Goal: Check status: Check status

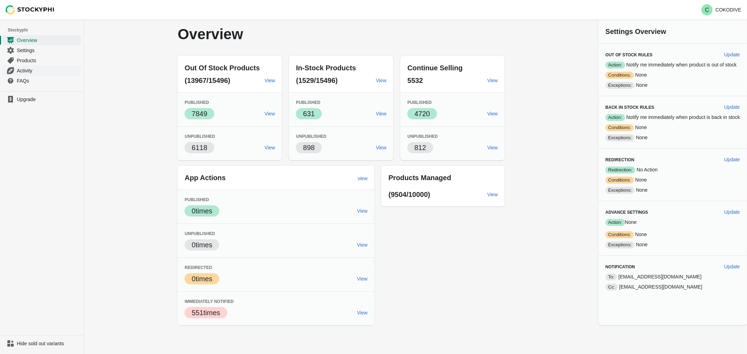
click at [23, 69] on span "Activity" at bounding box center [48, 70] width 63 height 7
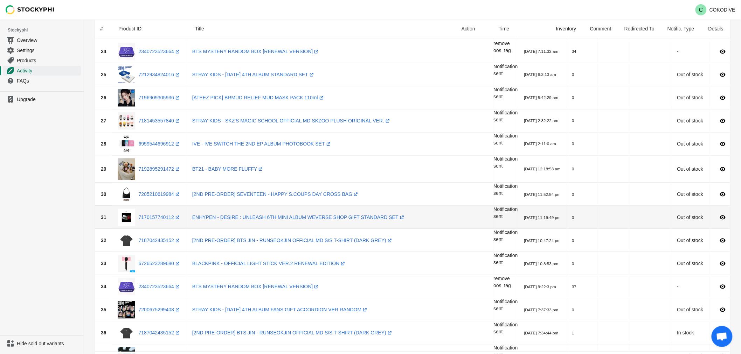
scroll to position [661, 0]
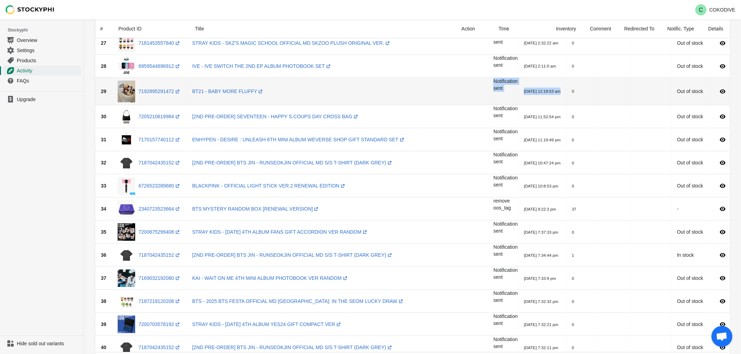
drag, startPoint x: 551, startPoint y: 95, endPoint x: 366, endPoint y: 86, distance: 185.5
click at [368, 86] on tr "29 7192895291472 (opens a new window) BT21 - BABY MORE FLUFFY (opens a new wind…" at bounding box center [415, 92] width 641 height 28
click at [279, 95] on td "BT21 - BABY MORE FLUFFY (opens a new window)" at bounding box center [340, 92] width 307 height 28
click at [156, 92] on link "7192895291472 (opens a new window)" at bounding box center [160, 92] width 42 height 6
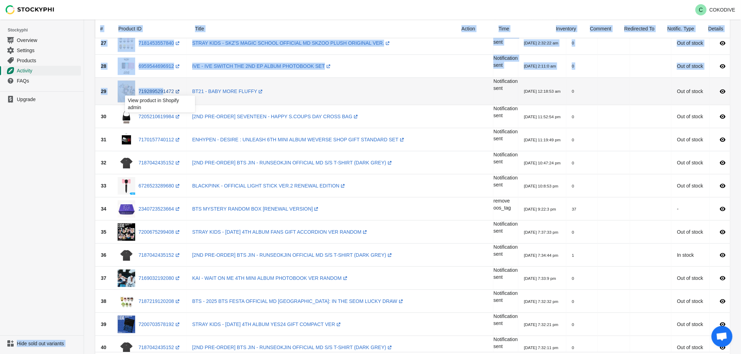
drag, startPoint x: 83, startPoint y: 93, endPoint x: 156, endPoint y: 92, distance: 72.8
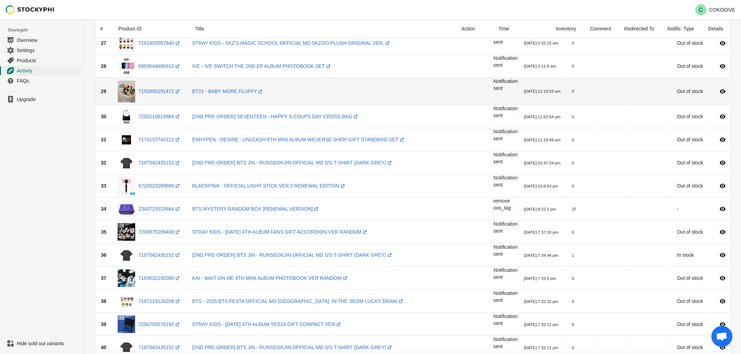
click at [341, 90] on td "BT21 - BABY MORE FLUFFY (opens a new window)" at bounding box center [340, 92] width 307 height 28
drag, startPoint x: 312, startPoint y: 96, endPoint x: 221, endPoint y: 83, distance: 92.6
click at [221, 83] on td "BT21 - BABY MORE FLUFFY (opens a new window)" at bounding box center [340, 92] width 307 height 28
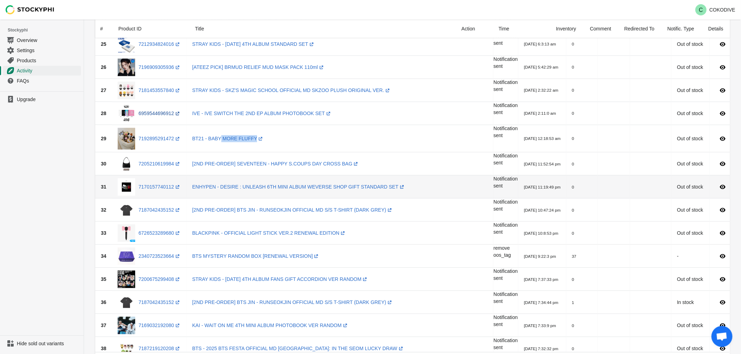
scroll to position [583, 0]
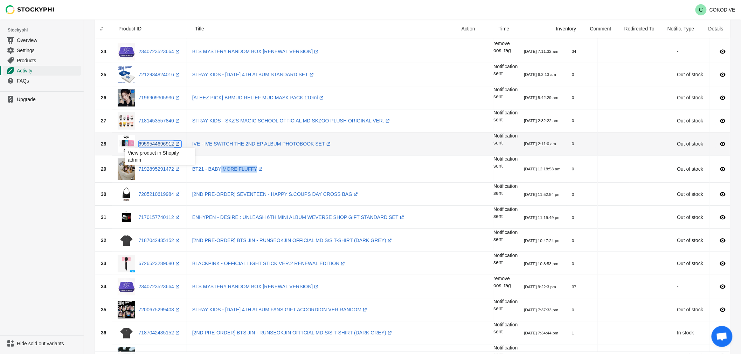
click at [169, 141] on link "6959544696912 (opens a new window)" at bounding box center [160, 144] width 42 height 6
